Goal: Check status: Check status

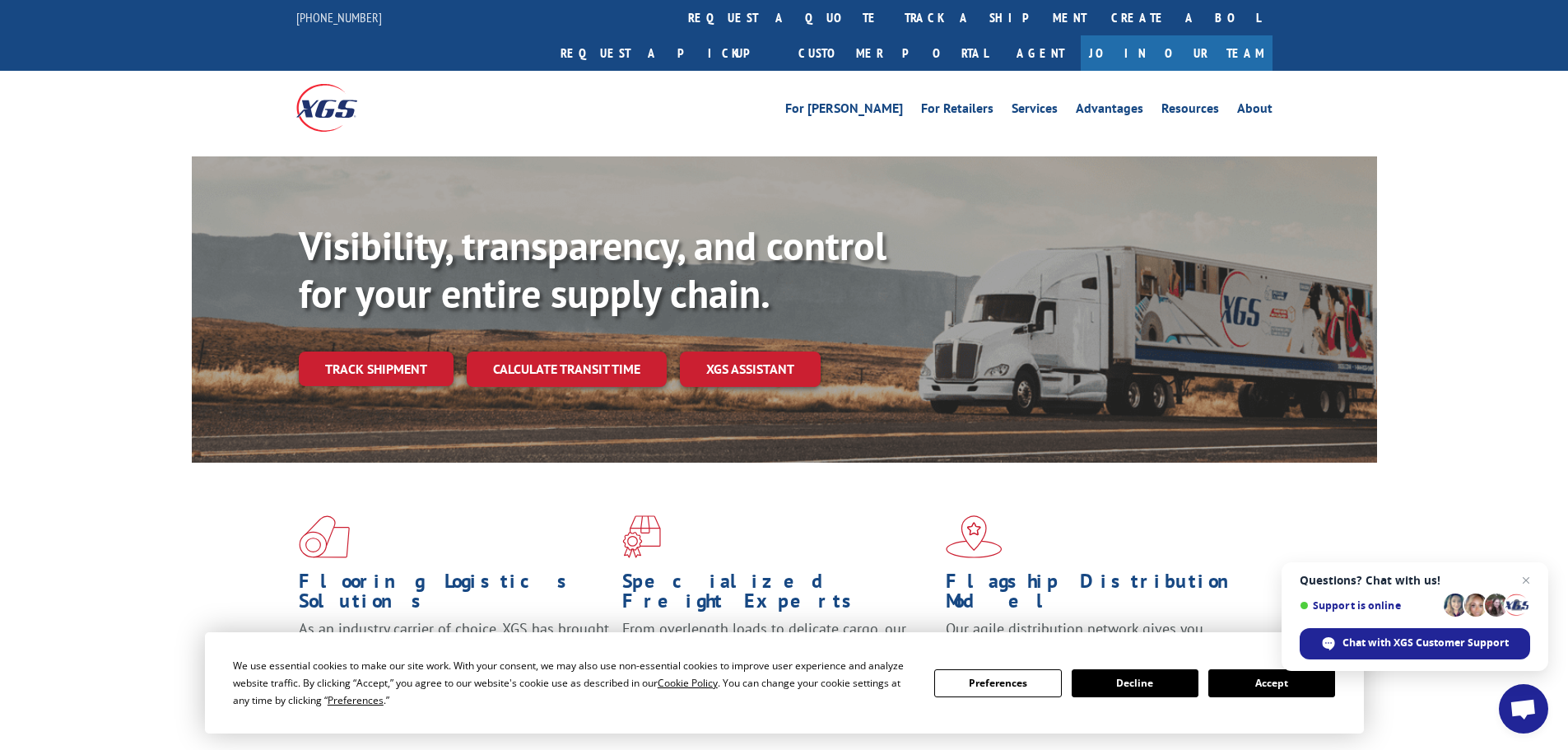
click at [1299, 683] on button "Accept" at bounding box center [1272, 683] width 126 height 28
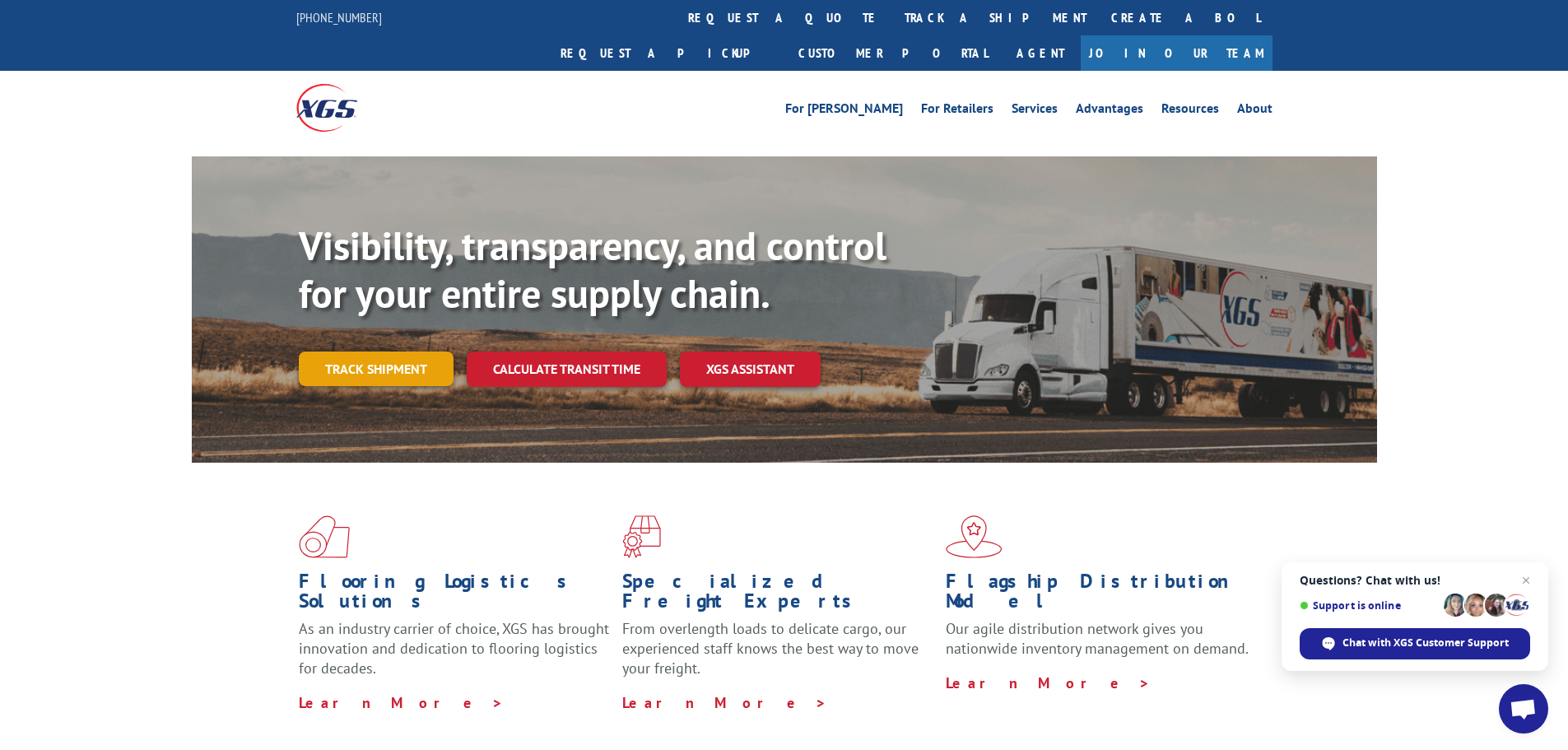
click at [377, 352] on link "Track shipment" at bounding box center [376, 369] width 155 height 35
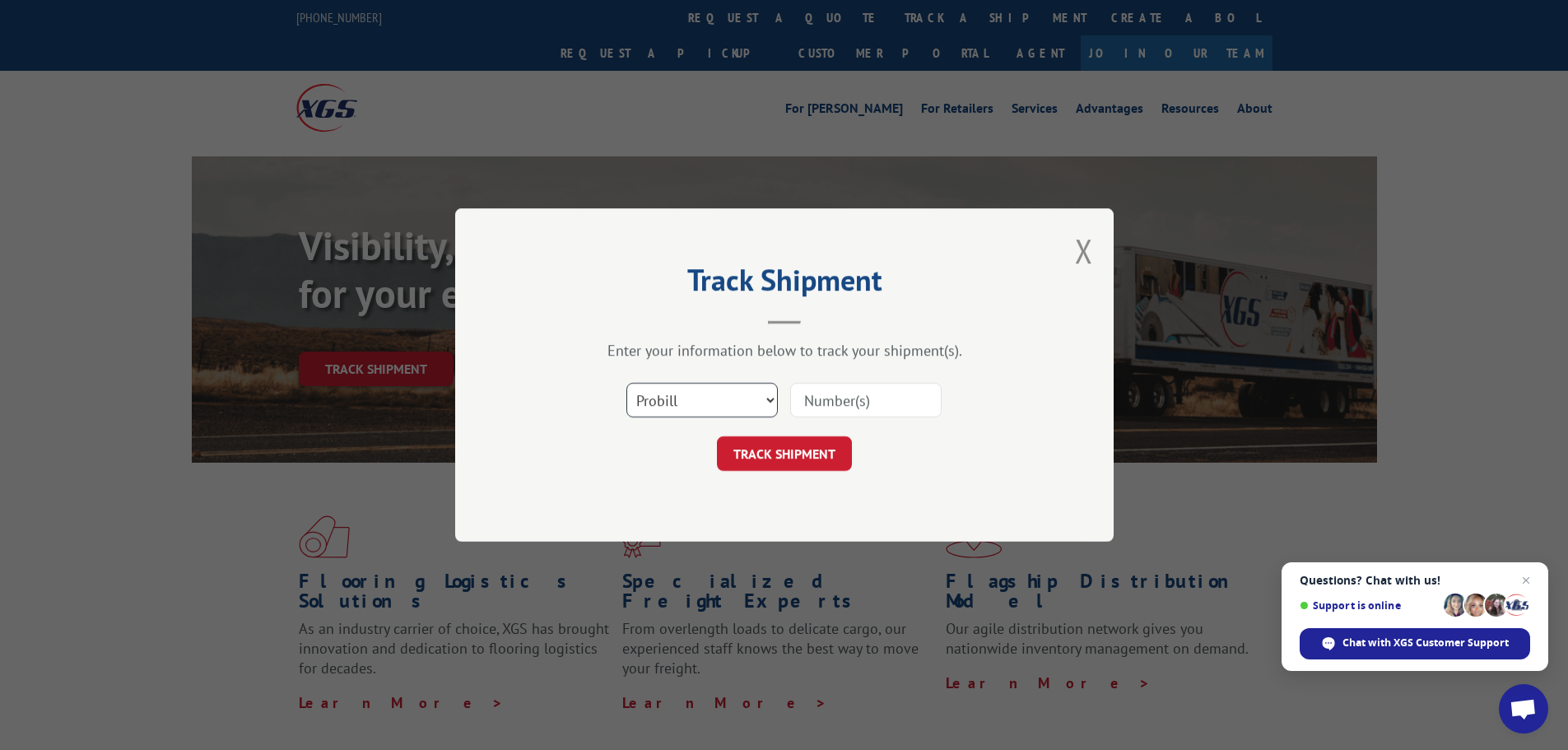
click at [676, 392] on select "Select category... Probill BOL PO" at bounding box center [702, 401] width 151 height 35
select select "po"
click at [627, 383] on select "Select category... Probill BOL PO" at bounding box center [702, 401] width 151 height 35
click at [822, 397] on input at bounding box center [865, 401] width 151 height 35
paste input "35536767"
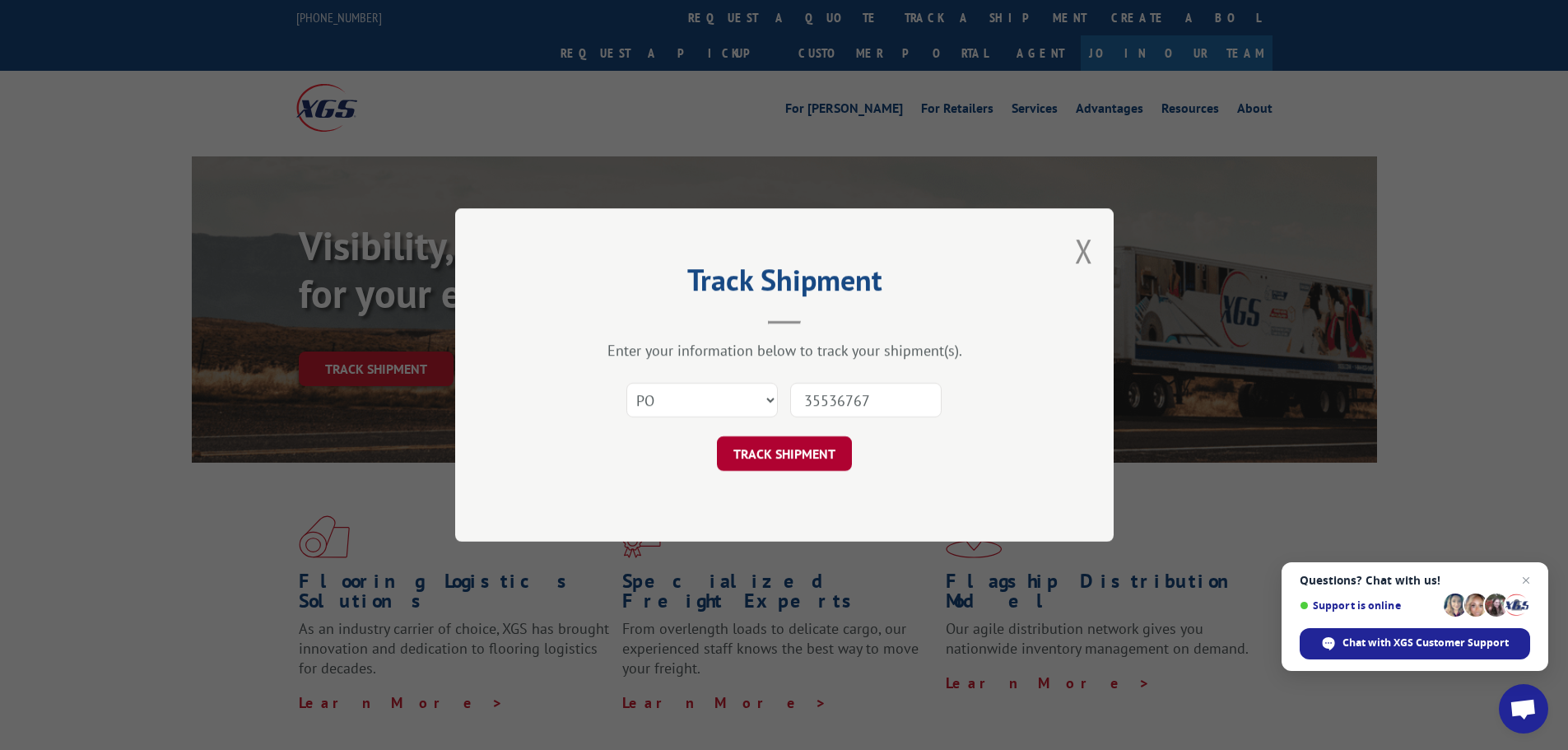
type input "35536767"
click at [806, 465] on button "TRACK SHIPMENT" at bounding box center [784, 454] width 135 height 35
